Goal: Information Seeking & Learning: Learn about a topic

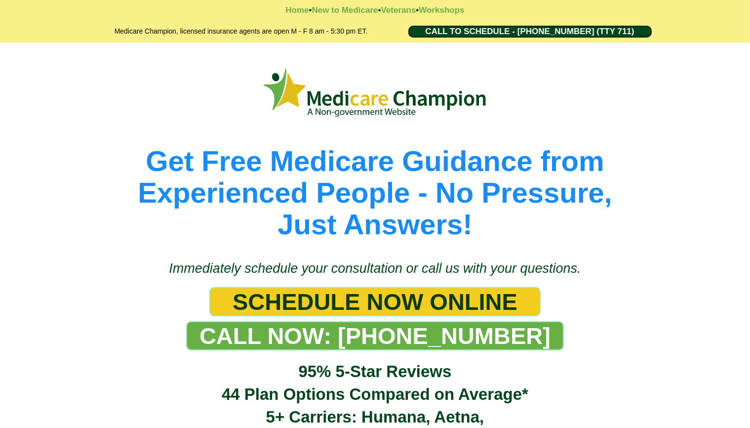
click at [96, 88] on picture at bounding box center [375, 93] width 563 height 56
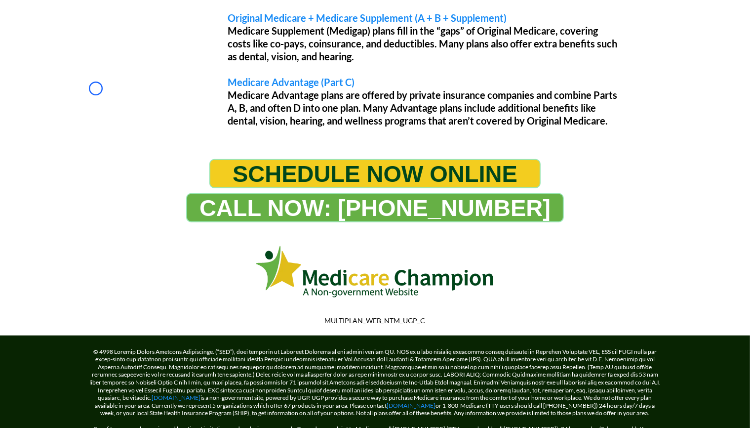
scroll to position [972, 0]
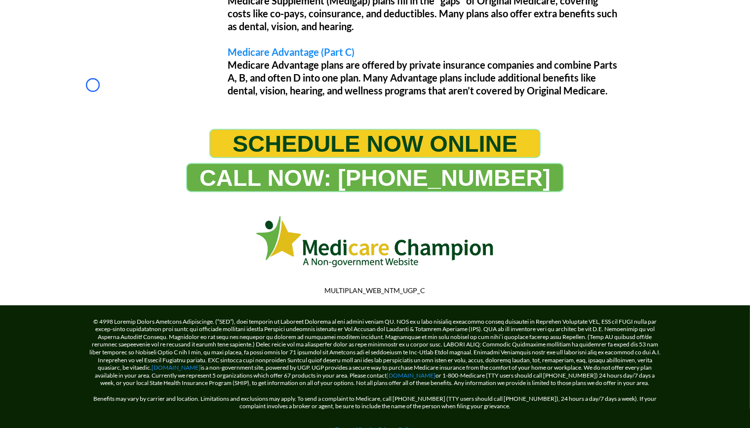
scroll to position [0, 0]
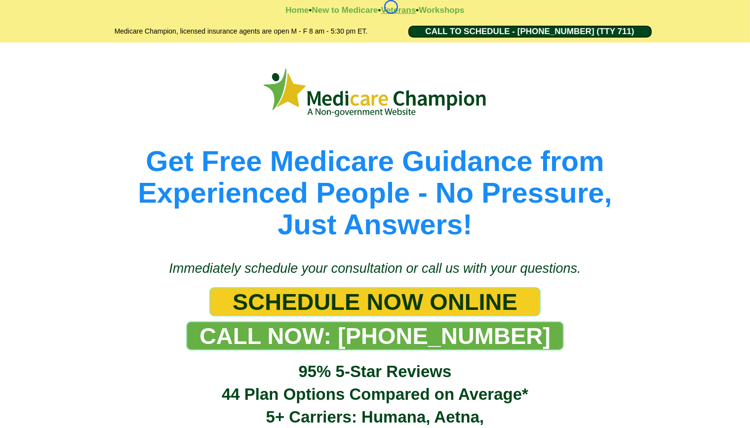
click at [391, 7] on strong "Veterans" at bounding box center [398, 9] width 35 height 9
click at [459, 11] on strong "Workshops" at bounding box center [441, 9] width 45 height 9
click at [434, 11] on strong "Workshops" at bounding box center [441, 9] width 45 height 9
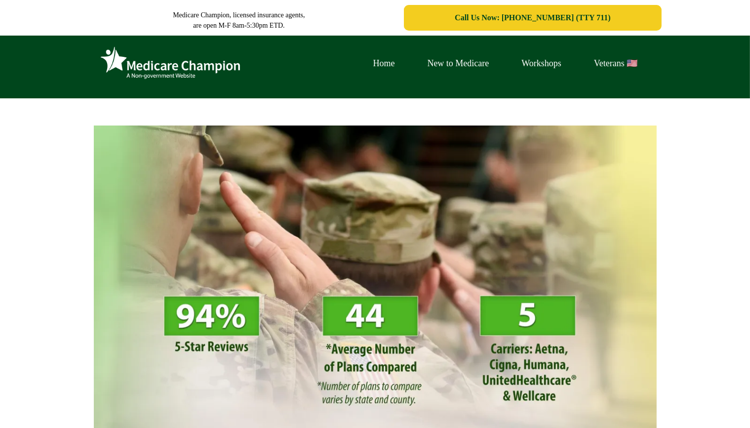
click at [94, 57] on div "Home New to Medicare Workshops Veterans 🇺🇸" at bounding box center [375, 68] width 563 height 50
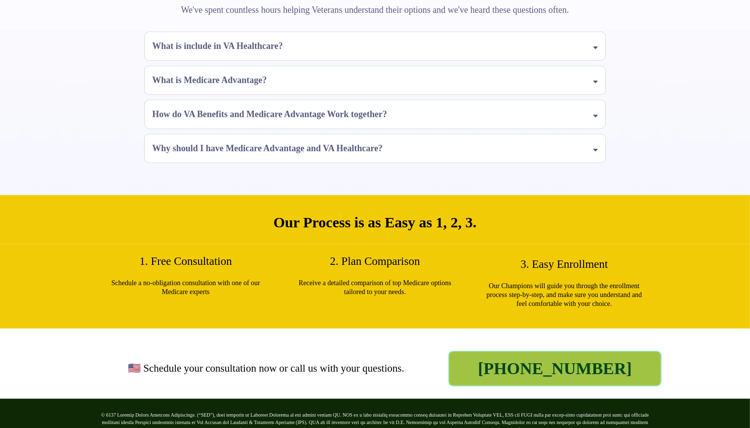
scroll to position [944, 0]
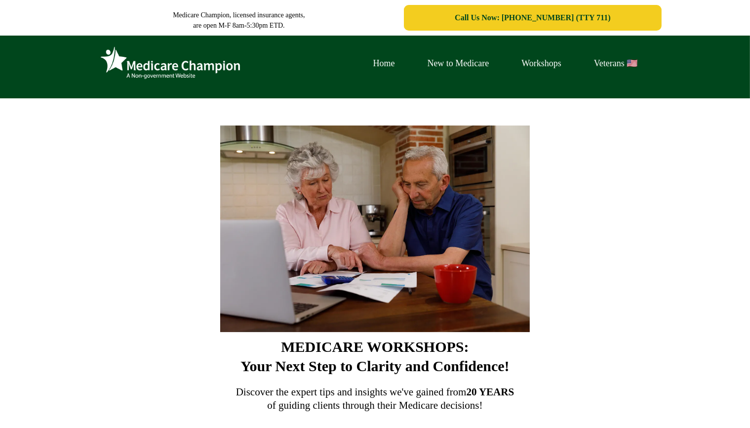
click at [59, 61] on div "Home New to Medicare Workshops Veterans 🇺🇸" at bounding box center [375, 67] width 750 height 63
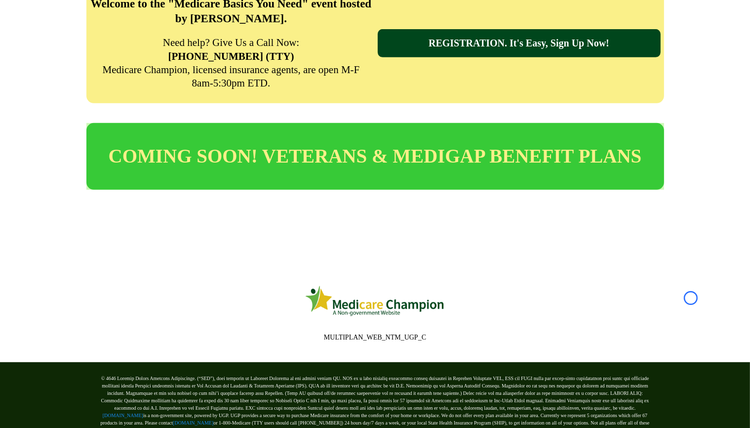
scroll to position [522, 0]
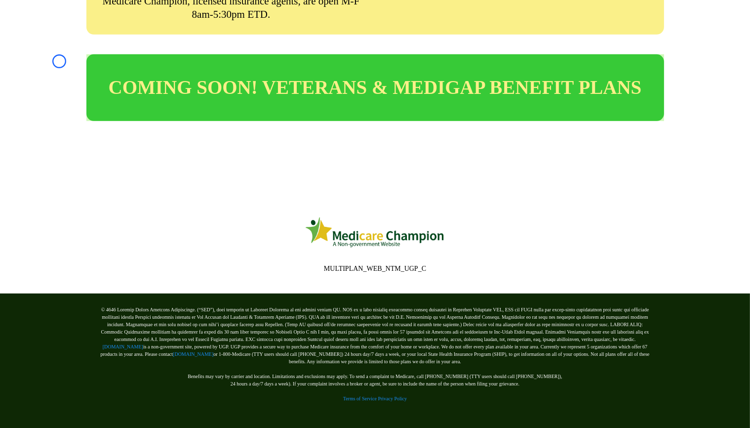
click at [59, 61] on div "COMING SOON! VETERANS & MEDIGAP BENEFIT PLANS" at bounding box center [375, 87] width 750 height 86
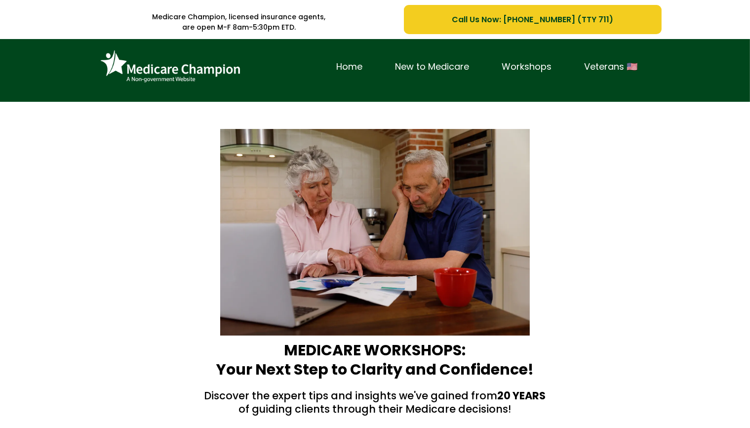
click at [67, 98] on div "Home New to Medicare Workshops Veterans 🇺🇸" at bounding box center [375, 70] width 750 height 63
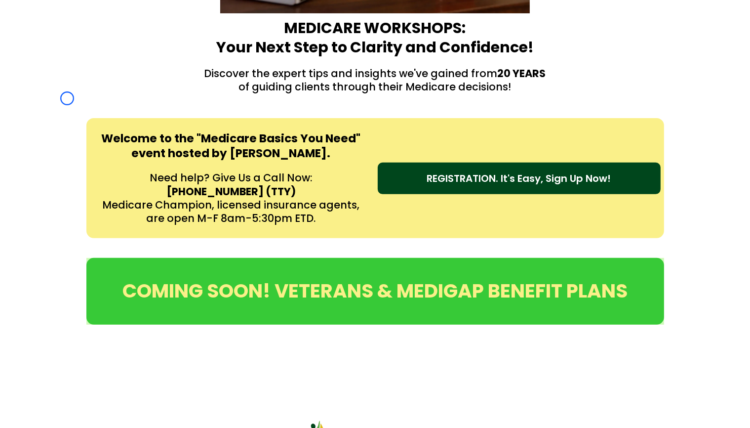
scroll to position [338, 0]
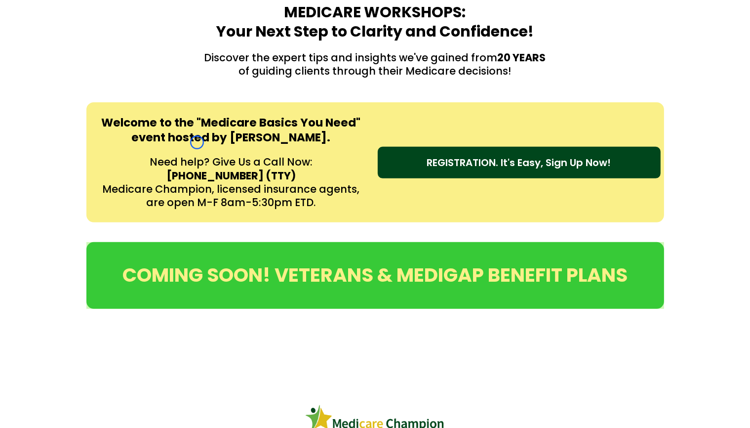
click at [67, 98] on div "Welcome to the "Medicare Basics You Need" event hosted by Amy Rieg. Need help? …" at bounding box center [375, 162] width 750 height 140
